Goal: Use online tool/utility: Utilize a website feature to perform a specific function

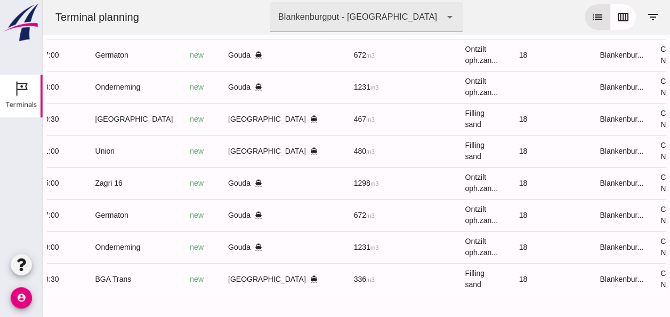
scroll to position [0, 275]
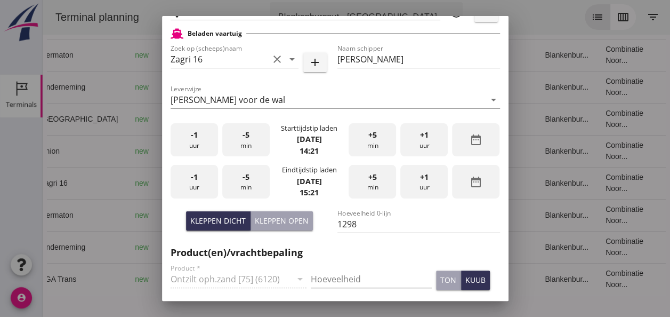
scroll to position [267, 0]
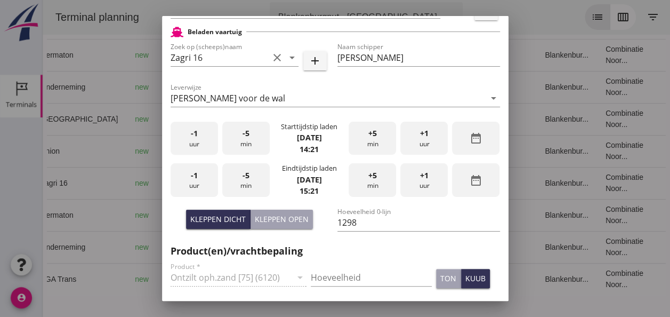
click at [194, 143] on div "-1 uur" at bounding box center [194, 139] width 47 height 34
click at [237, 144] on div "-5 min" at bounding box center [245, 139] width 47 height 34
click at [238, 143] on div "-5 min" at bounding box center [245, 139] width 47 height 34
click at [202, 184] on div "-1 uur" at bounding box center [194, 180] width 47 height 34
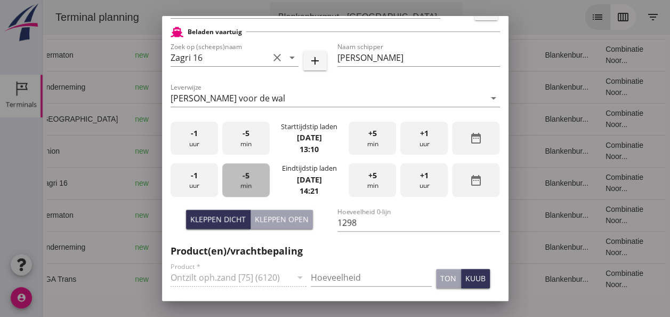
click at [252, 183] on div "-5 min" at bounding box center [245, 180] width 47 height 34
click at [251, 182] on div "-5 min" at bounding box center [245, 180] width 47 height 34
click at [271, 216] on div "Kleppen open" at bounding box center [282, 218] width 54 height 11
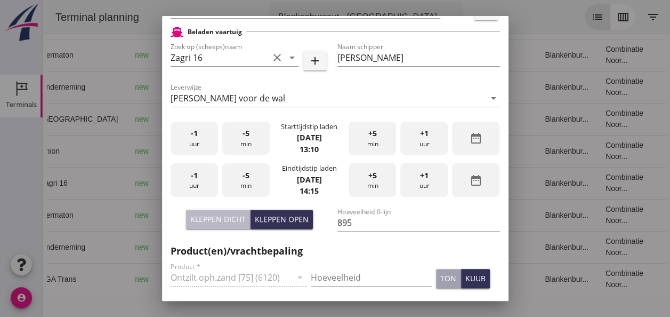
click at [226, 216] on div "Kleppen dicht" at bounding box center [217, 218] width 55 height 11
type input "1298"
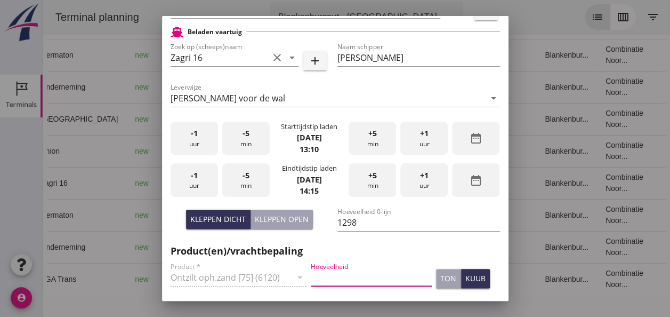
click at [323, 276] on input "Hoeveelheid" at bounding box center [371, 277] width 121 height 17
type input "1298"
click at [465, 280] on div "kuub" at bounding box center [475, 277] width 20 height 11
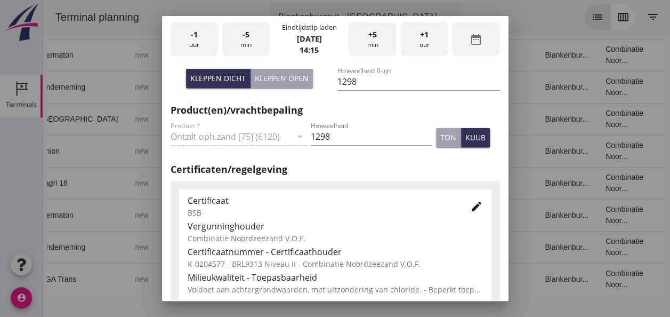
scroll to position [533, 0]
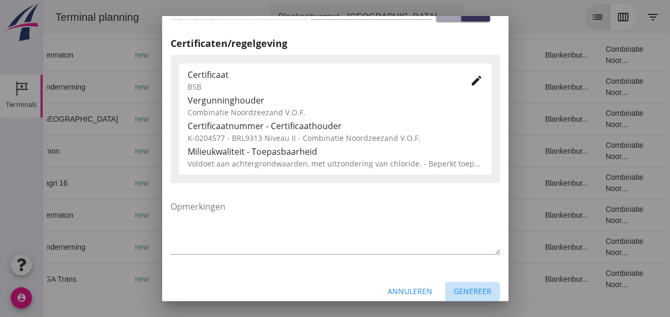
click at [469, 293] on div "Genereer" at bounding box center [473, 290] width 38 height 11
